Goal: Task Accomplishment & Management: Complete application form

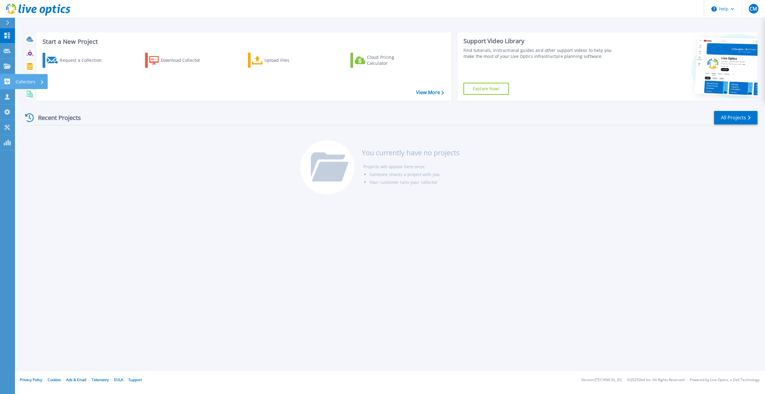
click at [5, 85] on link "Collectors Collectors" at bounding box center [7, 81] width 15 height 15
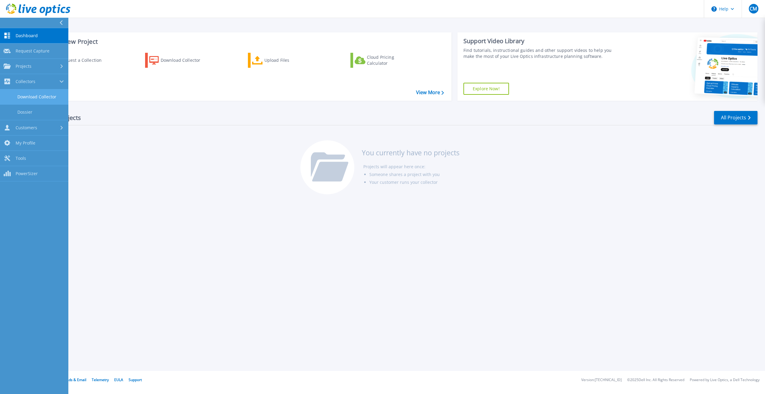
click at [54, 92] on link "Download Collector" at bounding box center [34, 96] width 68 height 15
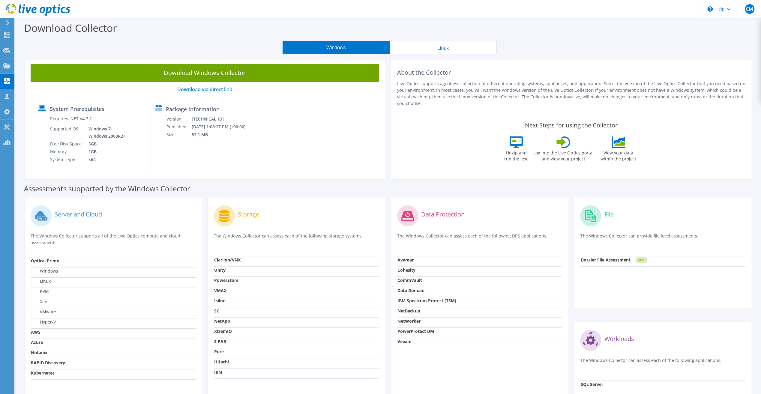
click at [420, 45] on button "Linux" at bounding box center [443, 47] width 107 height 13
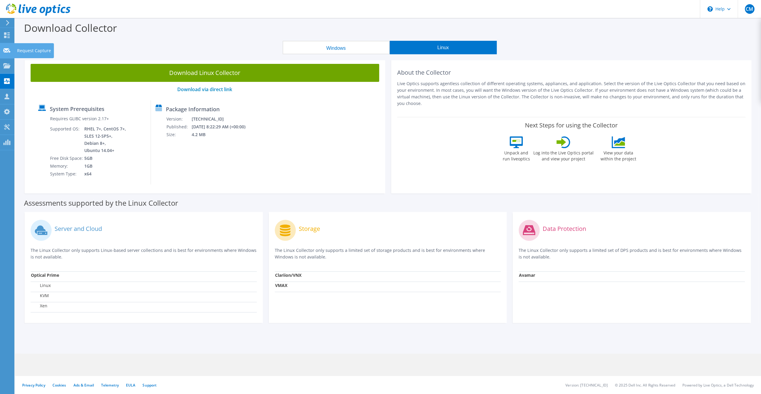
click at [0, 49] on html "CM Channel Partner C M chris@virtualdcs.co.uk VIRTUAL DATA CENTRE SERVICES My P…" at bounding box center [380, 197] width 761 height 394
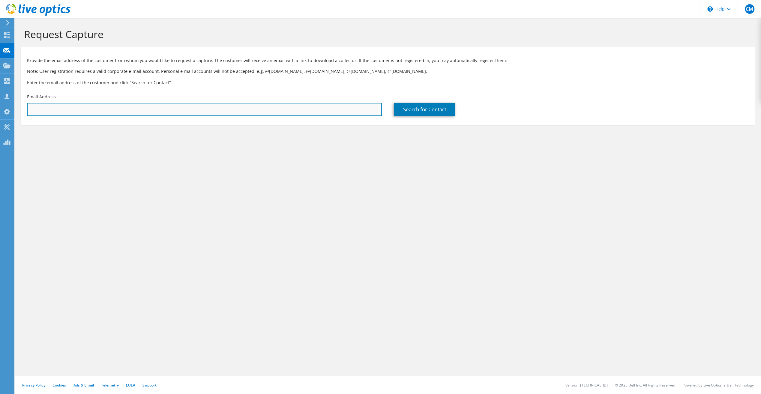
click at [167, 110] on input "text" at bounding box center [204, 109] width 355 height 13
click at [136, 115] on input "text" at bounding box center [204, 109] width 355 height 13
paste input "greczek@amodal.co.uk"
type input "greczek@amodal.co.uk"
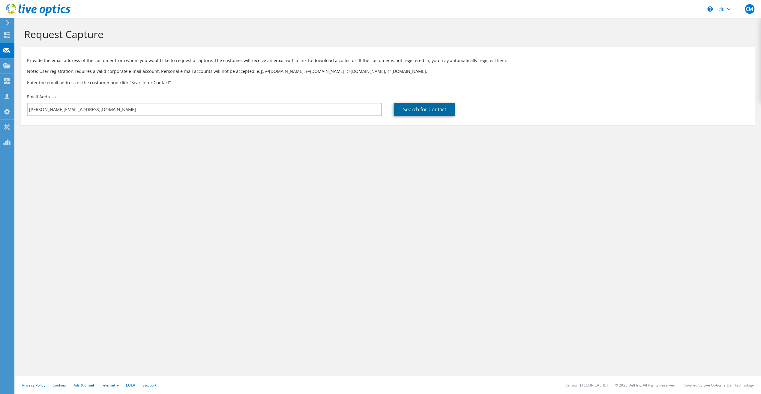
click at [430, 107] on link "Search for Contact" at bounding box center [424, 109] width 61 height 13
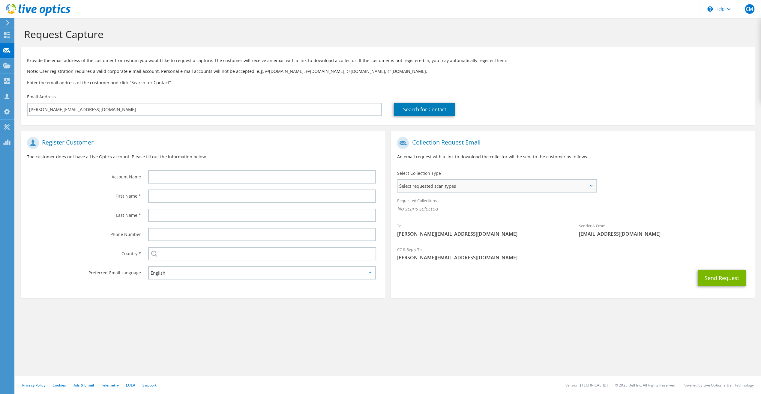
click at [406, 188] on span "Select requested scan types" at bounding box center [496, 186] width 198 height 12
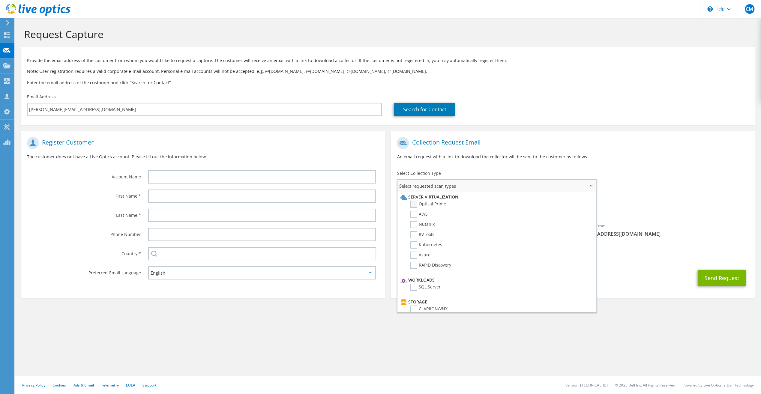
click at [426, 204] on label "Optical Prime" at bounding box center [428, 204] width 36 height 7
click at [0, 0] on input "Optical Prime" at bounding box center [0, 0] width 0 height 0
click at [419, 303] on label "Dossier" at bounding box center [422, 302] width 24 height 7
click at [0, 0] on input "Dossier" at bounding box center [0, 0] width 0 height 0
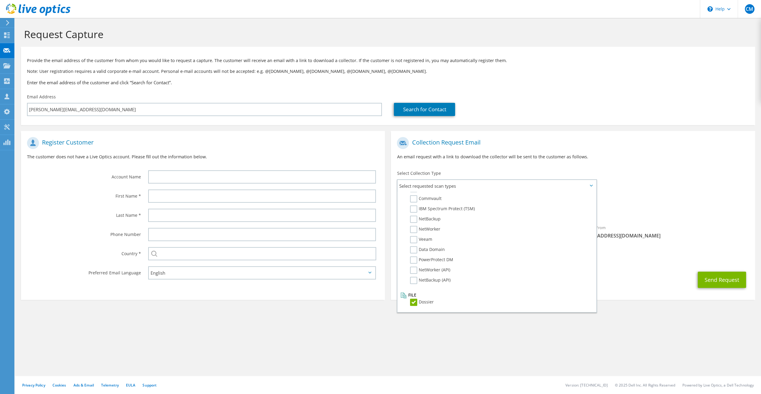
click at [400, 345] on div "Request Capture Provide the email address of the customer from whom you would l…" at bounding box center [388, 206] width 746 height 376
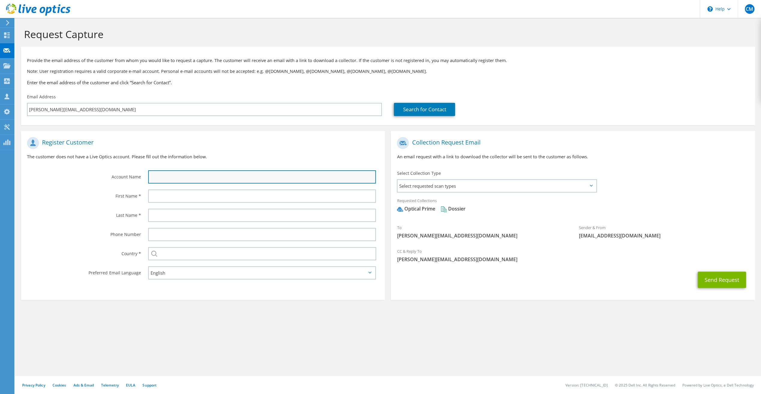
click at [160, 176] on input "text" at bounding box center [262, 176] width 228 height 13
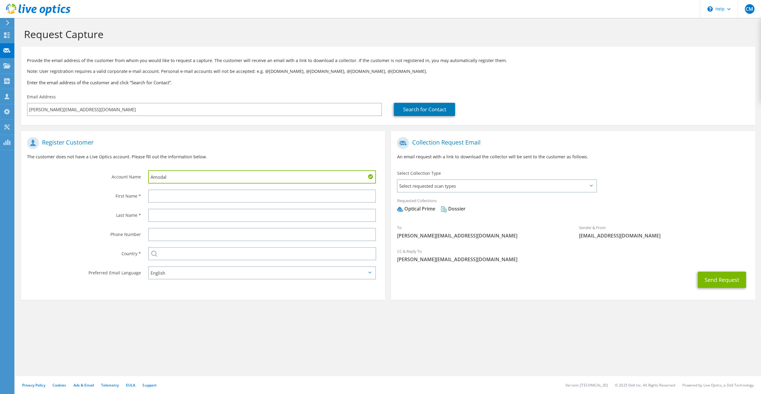
type input "Amodal"
type input "Greg"
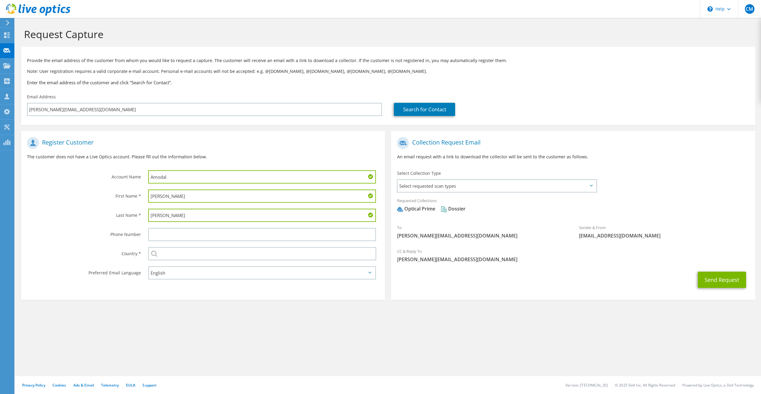
type input "Reczek"
type input "[GEOGRAPHIC_DATA]"
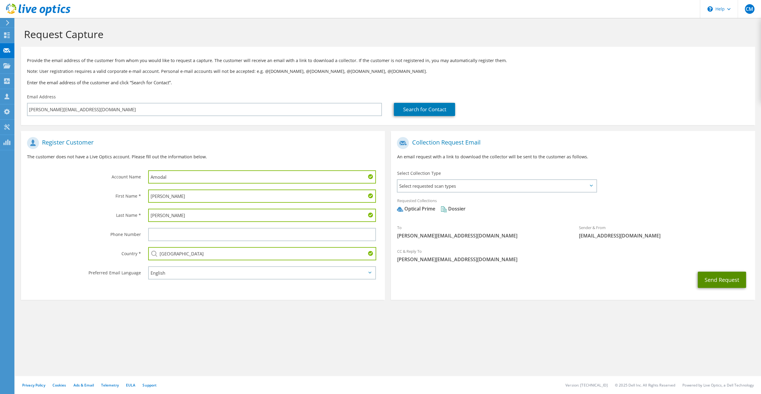
click at [728, 276] on button "Send Request" at bounding box center [722, 280] width 48 height 16
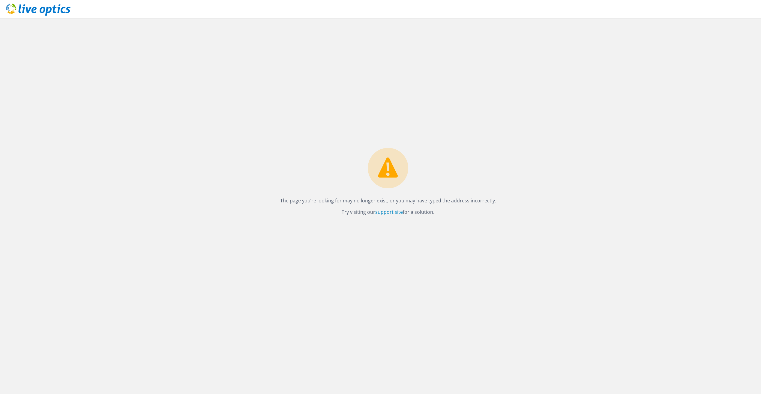
click at [43, 12] on use at bounding box center [38, 10] width 64 height 12
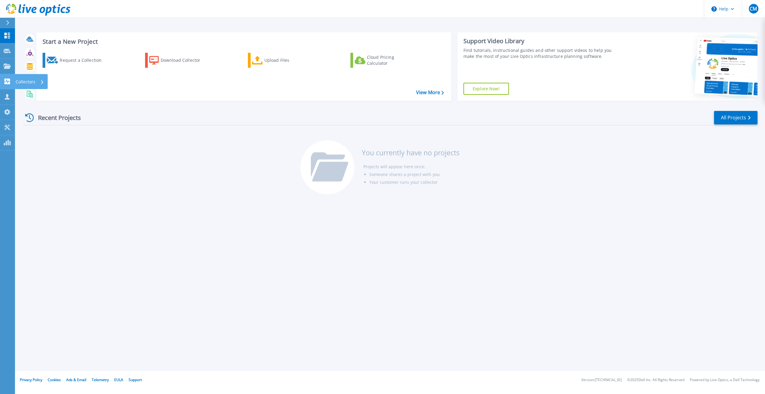
click at [8, 74] on link "Collectors Collectors" at bounding box center [7, 81] width 15 height 15
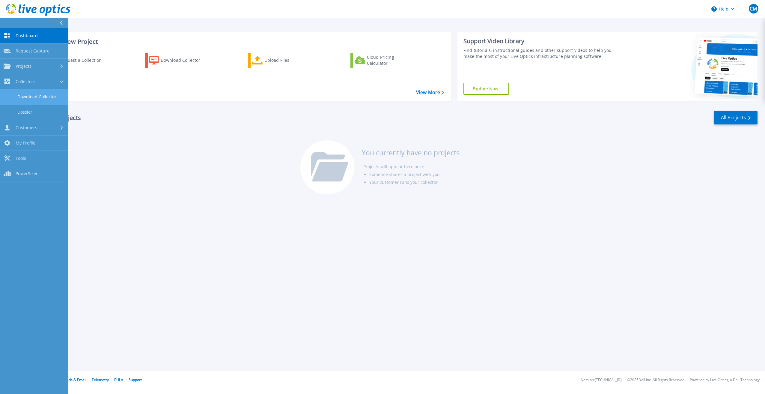
click at [27, 93] on link "Download Collector" at bounding box center [34, 96] width 68 height 15
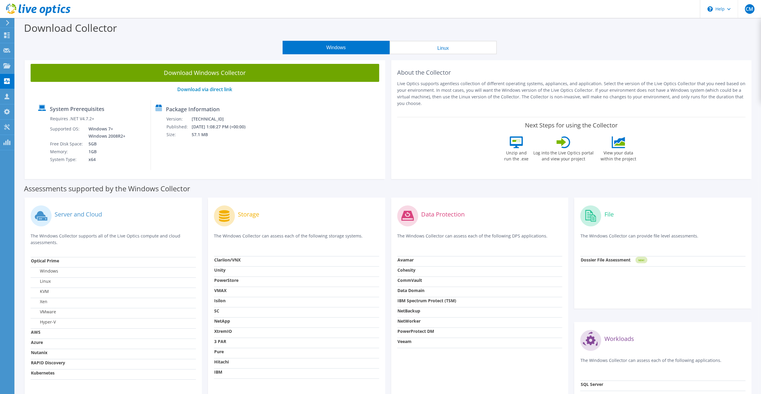
click at [453, 56] on section "Download Collector Windows Linux Download Windows Collector Download via direct…" at bounding box center [388, 241] width 746 height 446
click at [456, 47] on button "Linux" at bounding box center [443, 47] width 107 height 13
